Goal: Transaction & Acquisition: Subscribe to service/newsletter

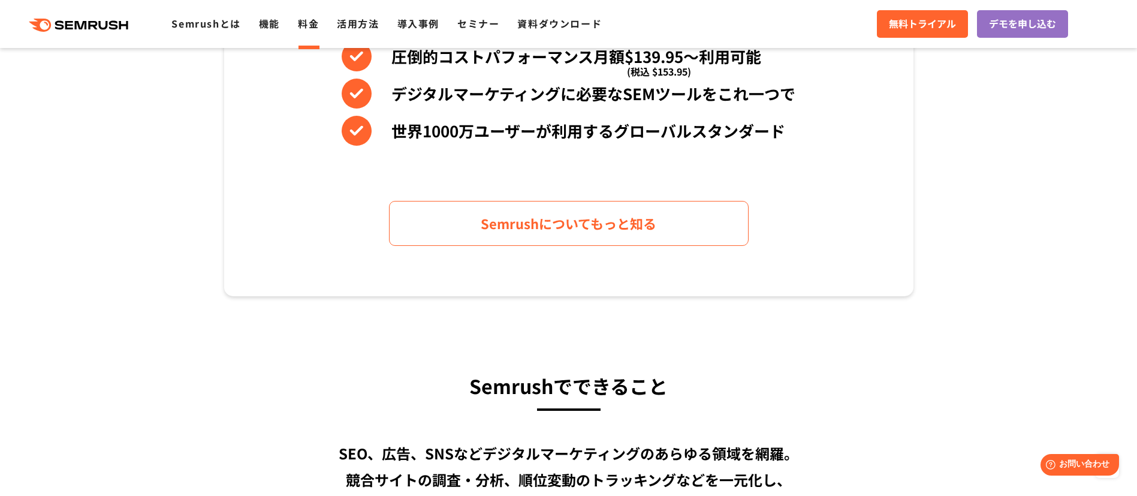
click at [315, 17] on link "料金" at bounding box center [308, 23] width 21 height 14
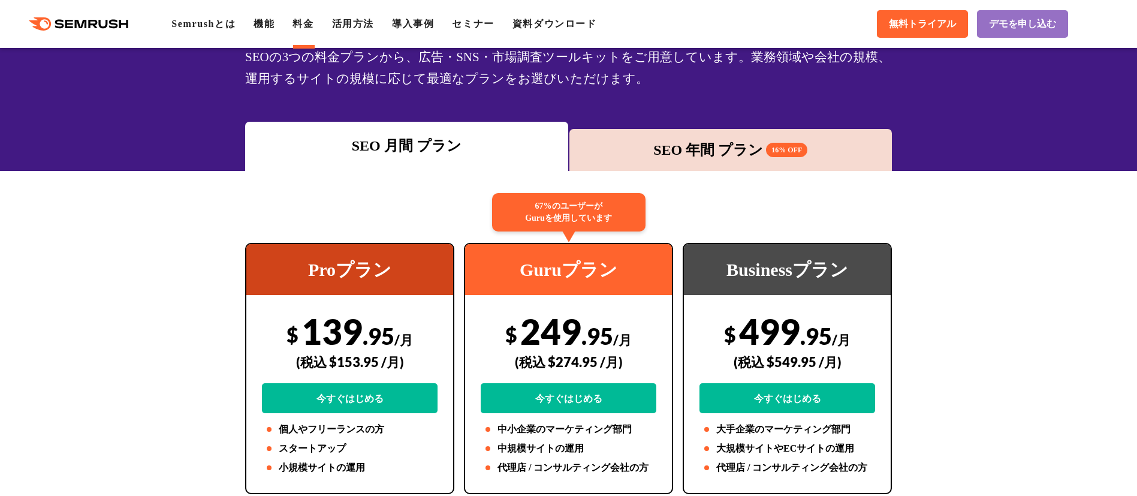
scroll to position [270, 0]
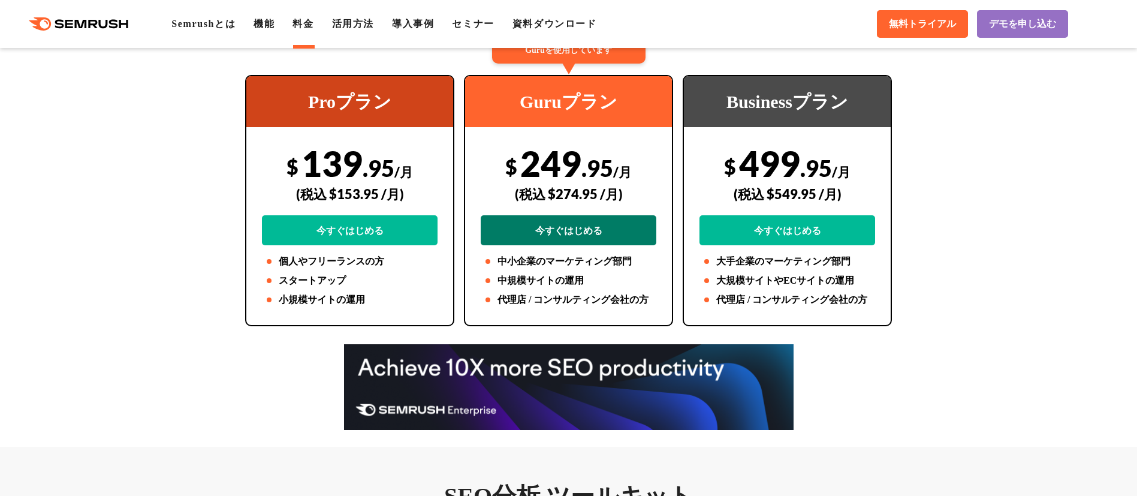
click at [580, 231] on link "今すぐはじめる" at bounding box center [569, 230] width 176 height 30
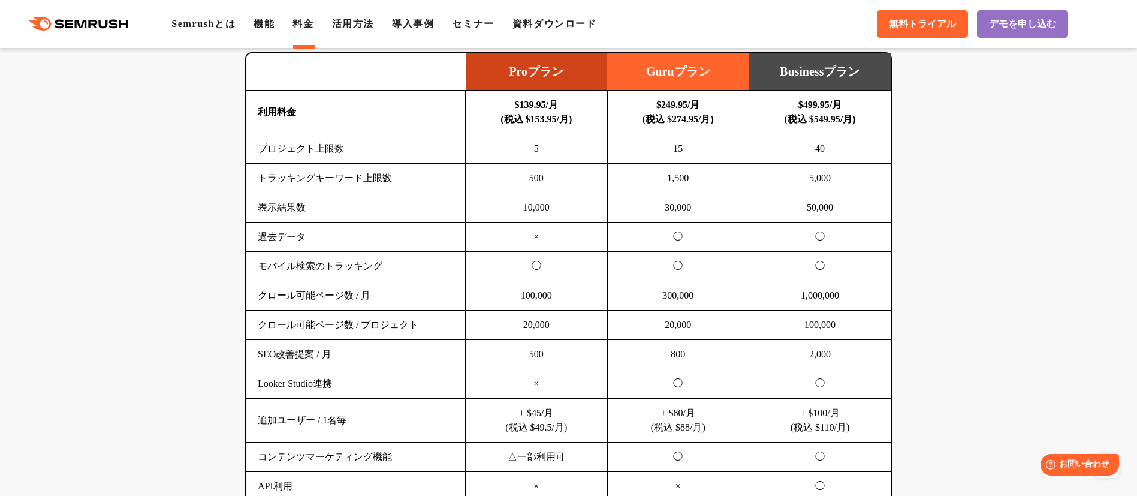
scroll to position [809, 0]
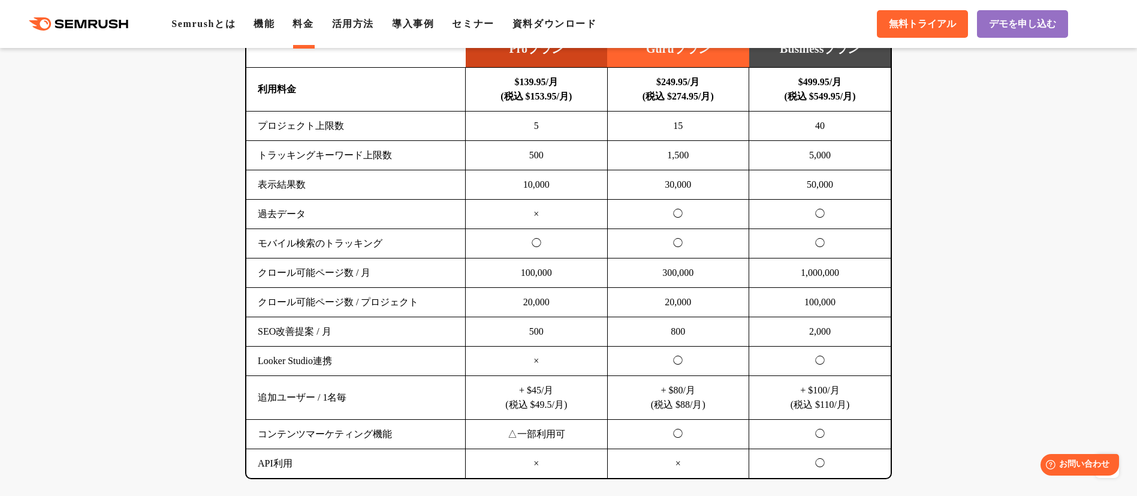
click at [715, 402] on td "+ $80/月 (税込 $88/月)" at bounding box center [678, 398] width 142 height 44
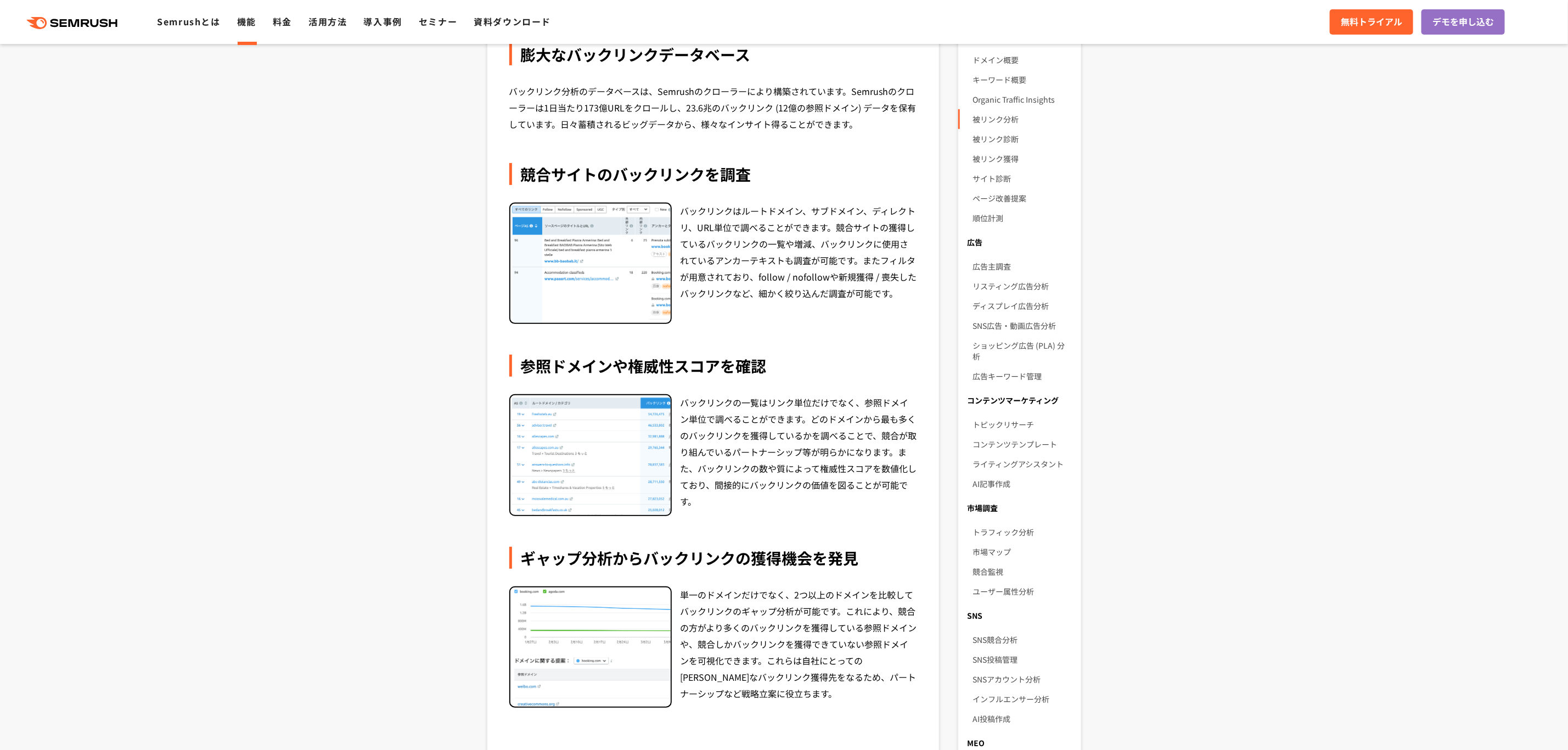
scroll to position [247, 0]
click at [593, 257] on img at bounding box center [590, 262] width 160 height 120
click at [602, 483] on img at bounding box center [590, 453] width 160 height 120
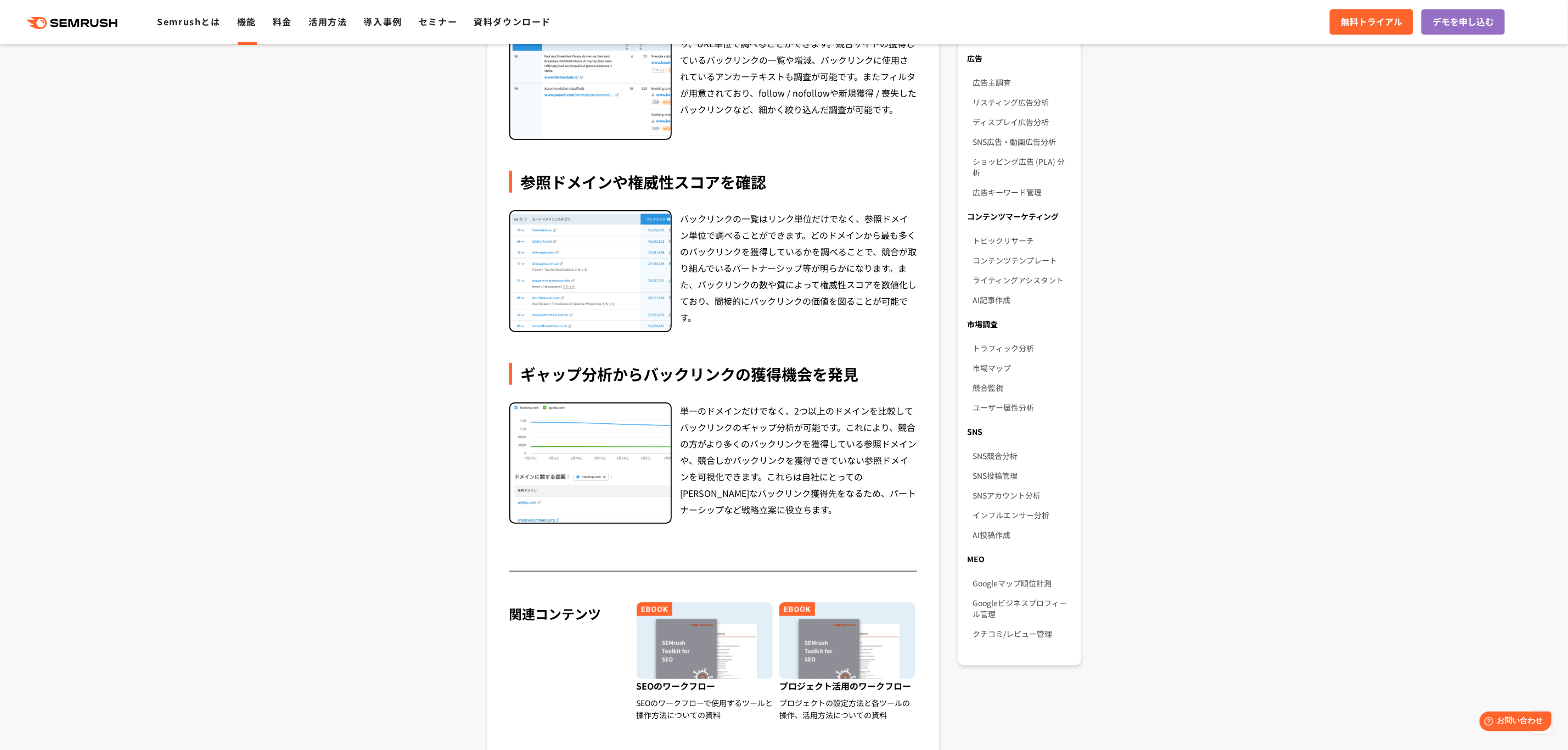
scroll to position [741, 0]
